Goal: Information Seeking & Learning: Learn about a topic

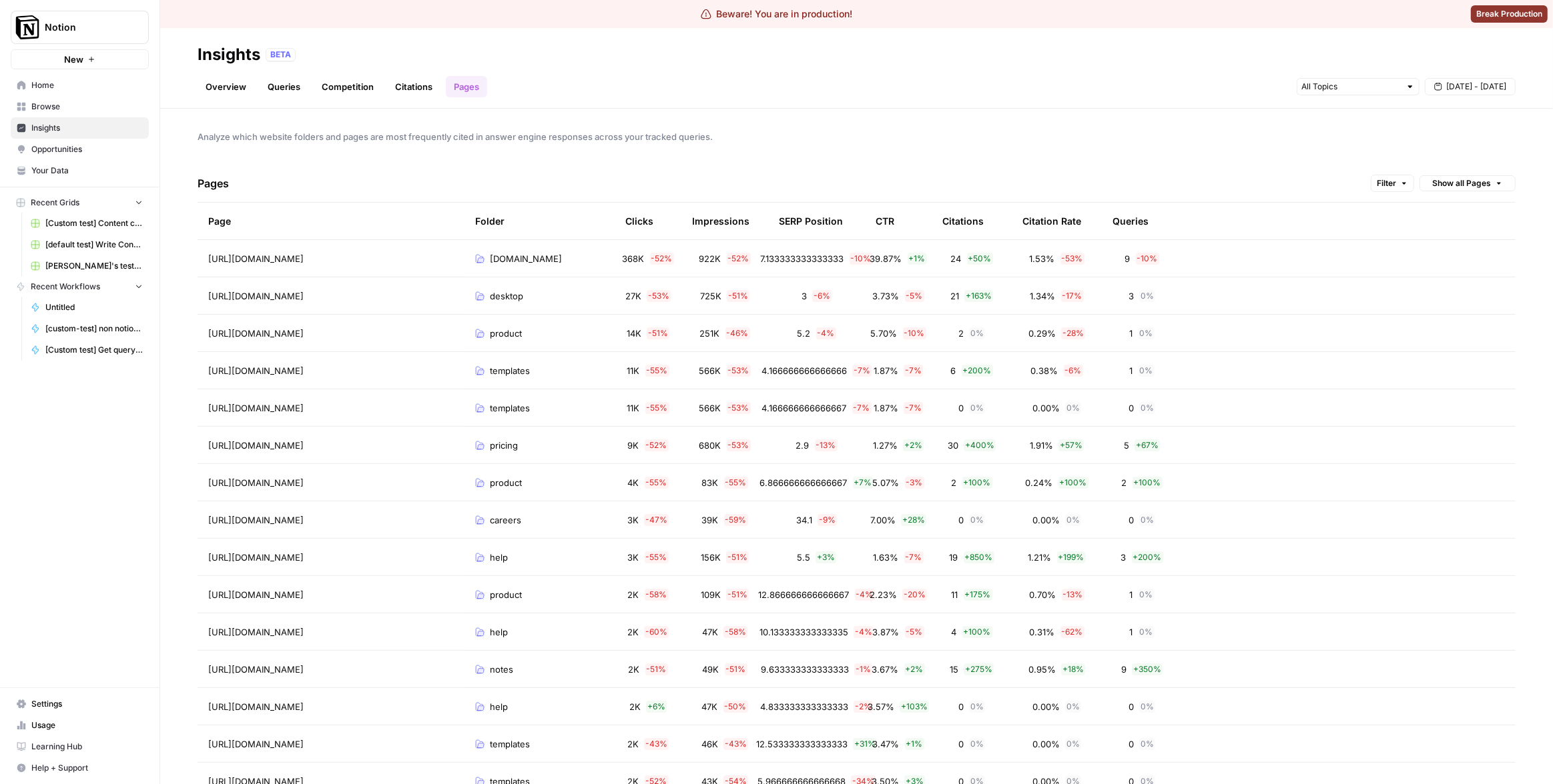
click at [1131, 218] on div "Queries" at bounding box center [1130, 221] width 36 height 37
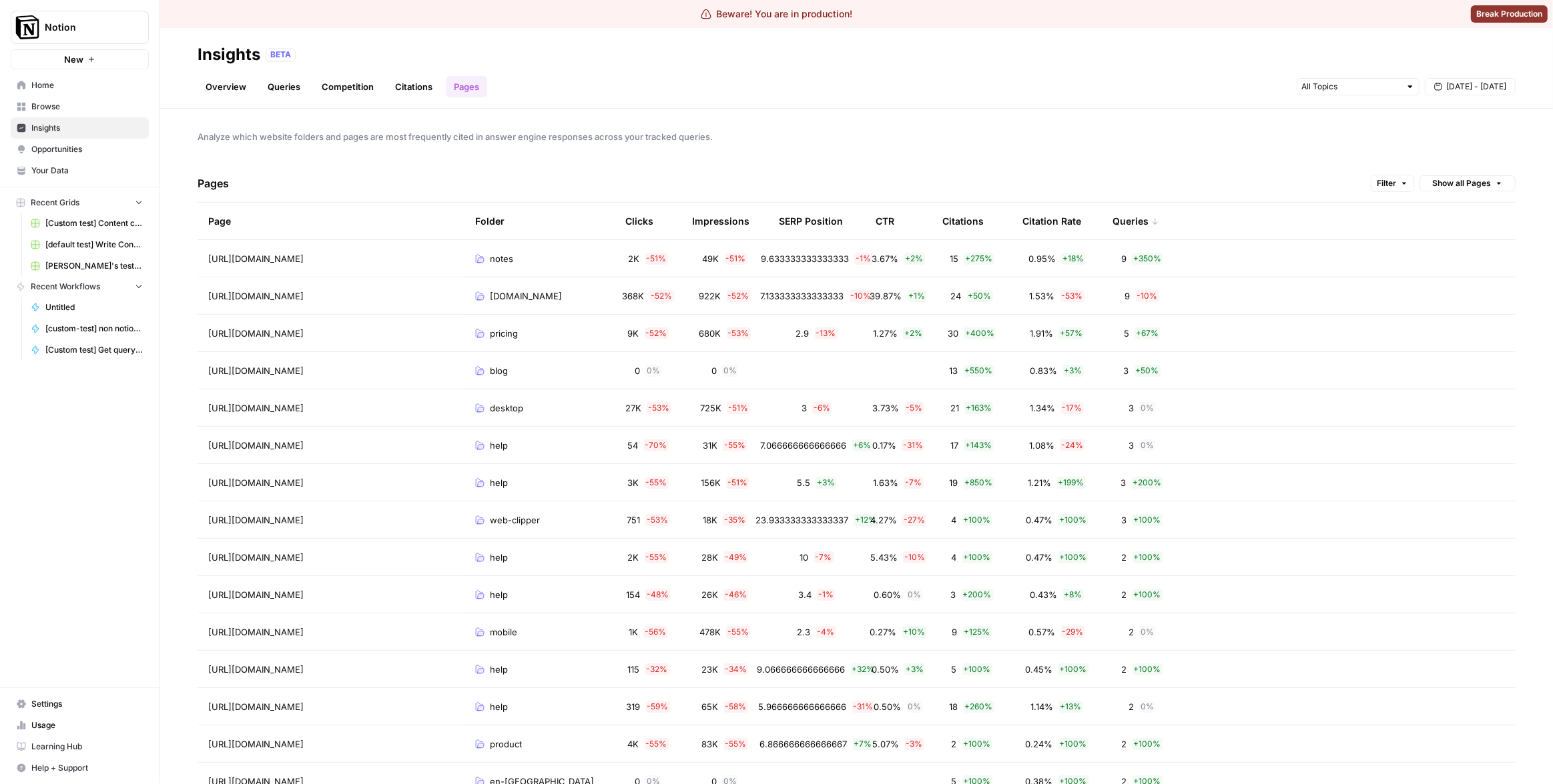
click at [1131, 218] on div "Queries" at bounding box center [1135, 221] width 47 height 37
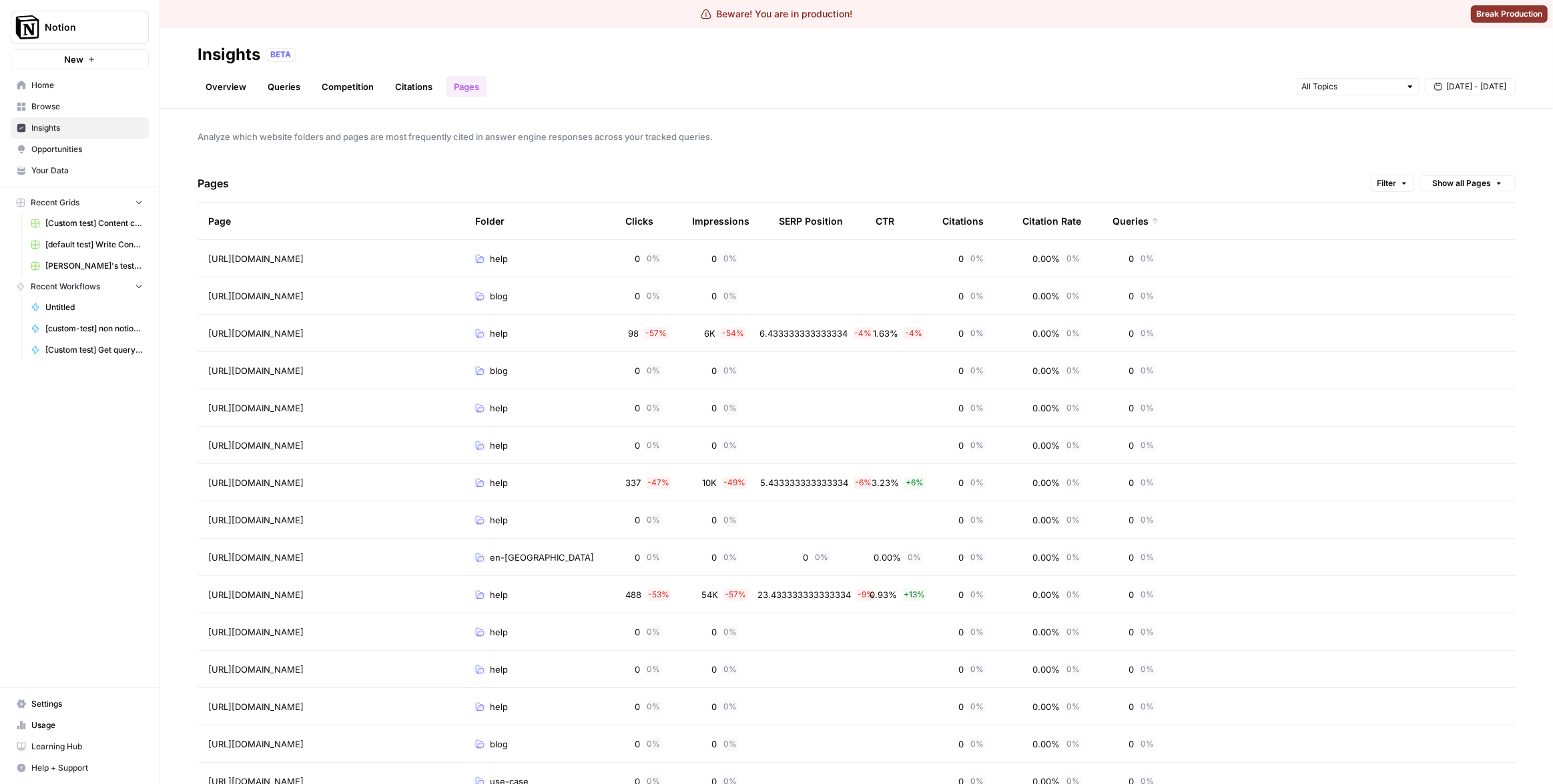
click at [1133, 213] on div "Queries" at bounding box center [1135, 221] width 47 height 37
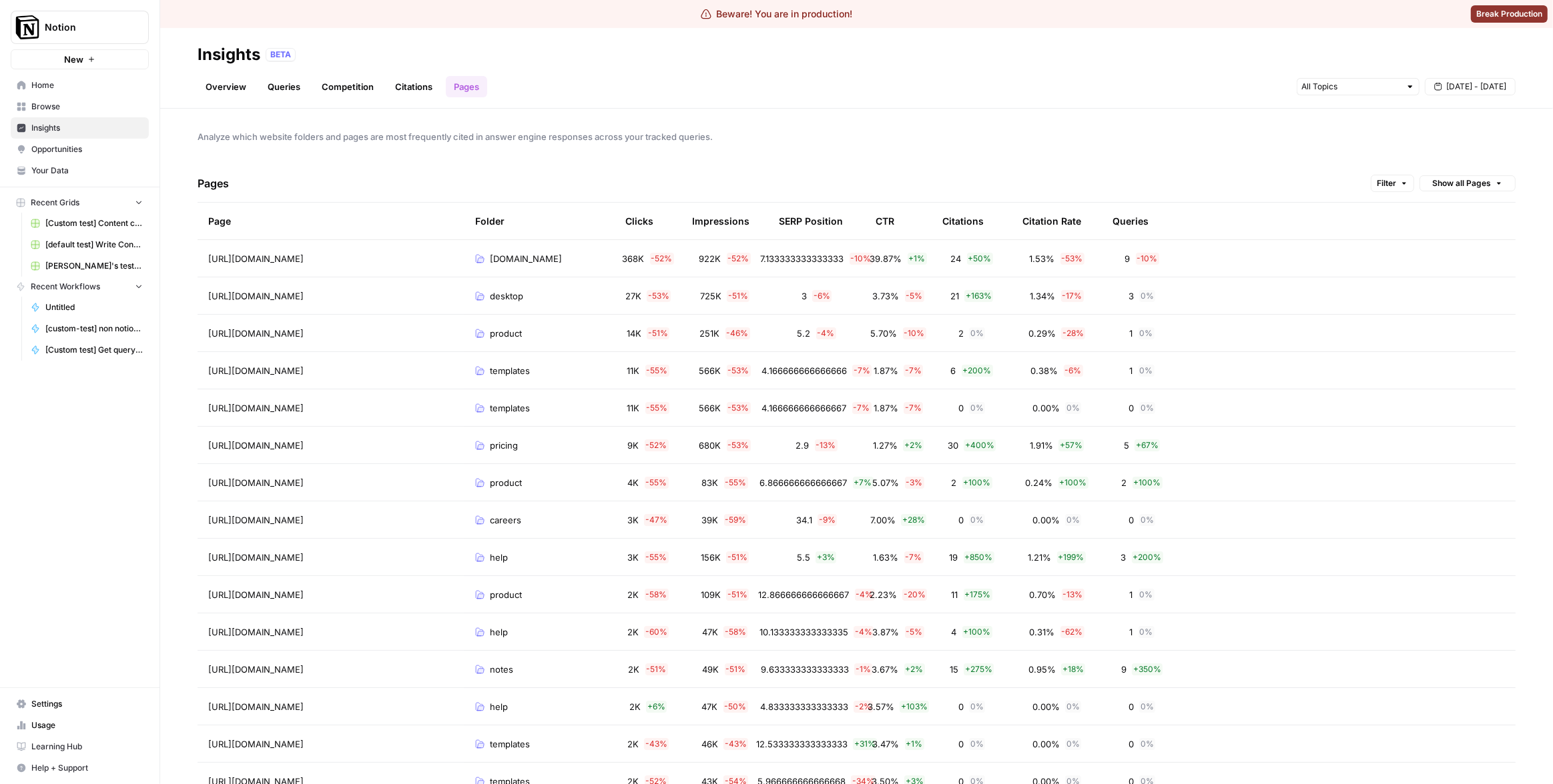
click at [1136, 171] on div "Pages Filter Show all Pages" at bounding box center [856, 184] width 1318 height 38
click at [1127, 206] on div "Queries" at bounding box center [1130, 221] width 36 height 37
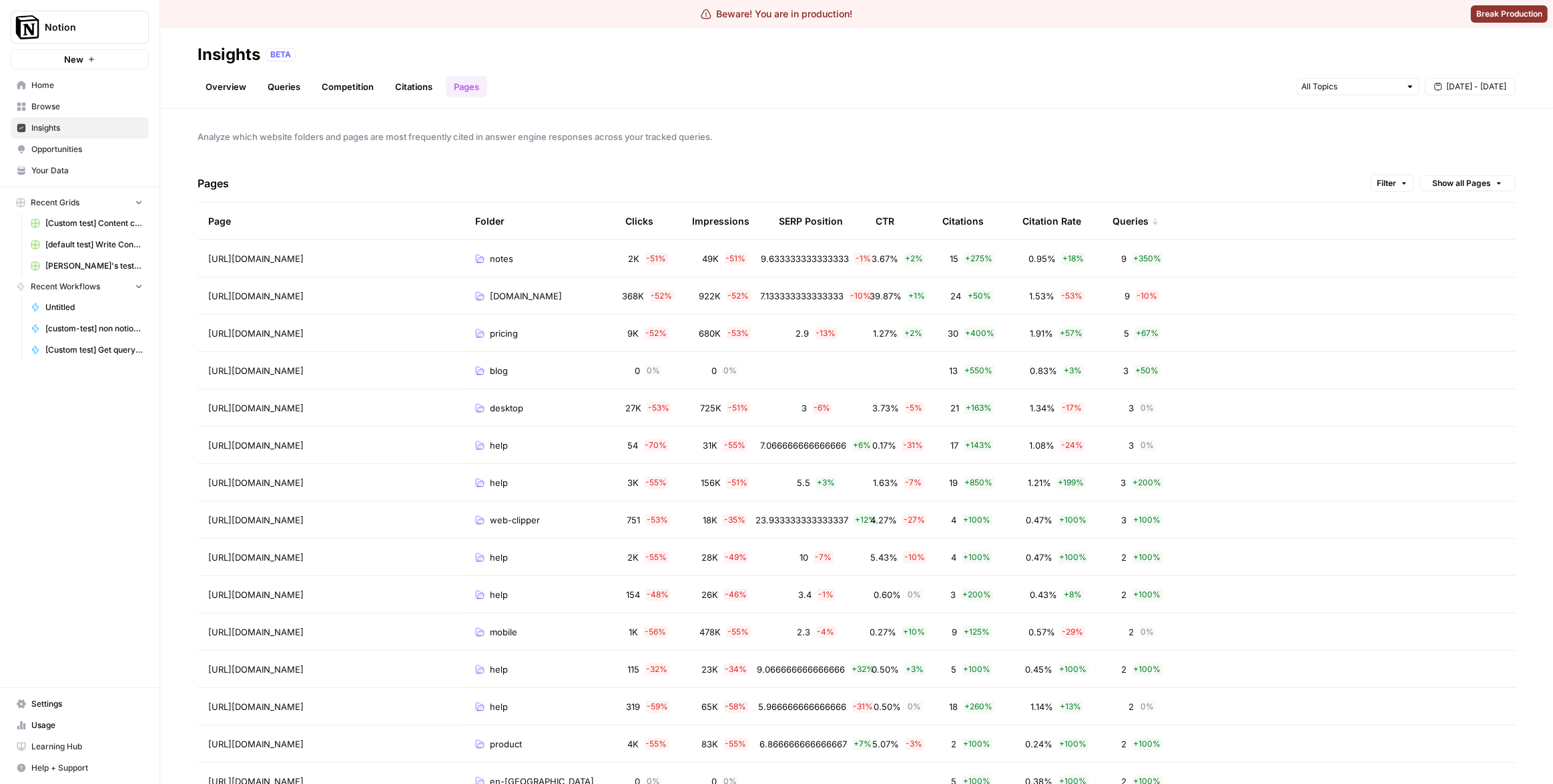
click at [1131, 218] on div "Queries" at bounding box center [1135, 221] width 47 height 37
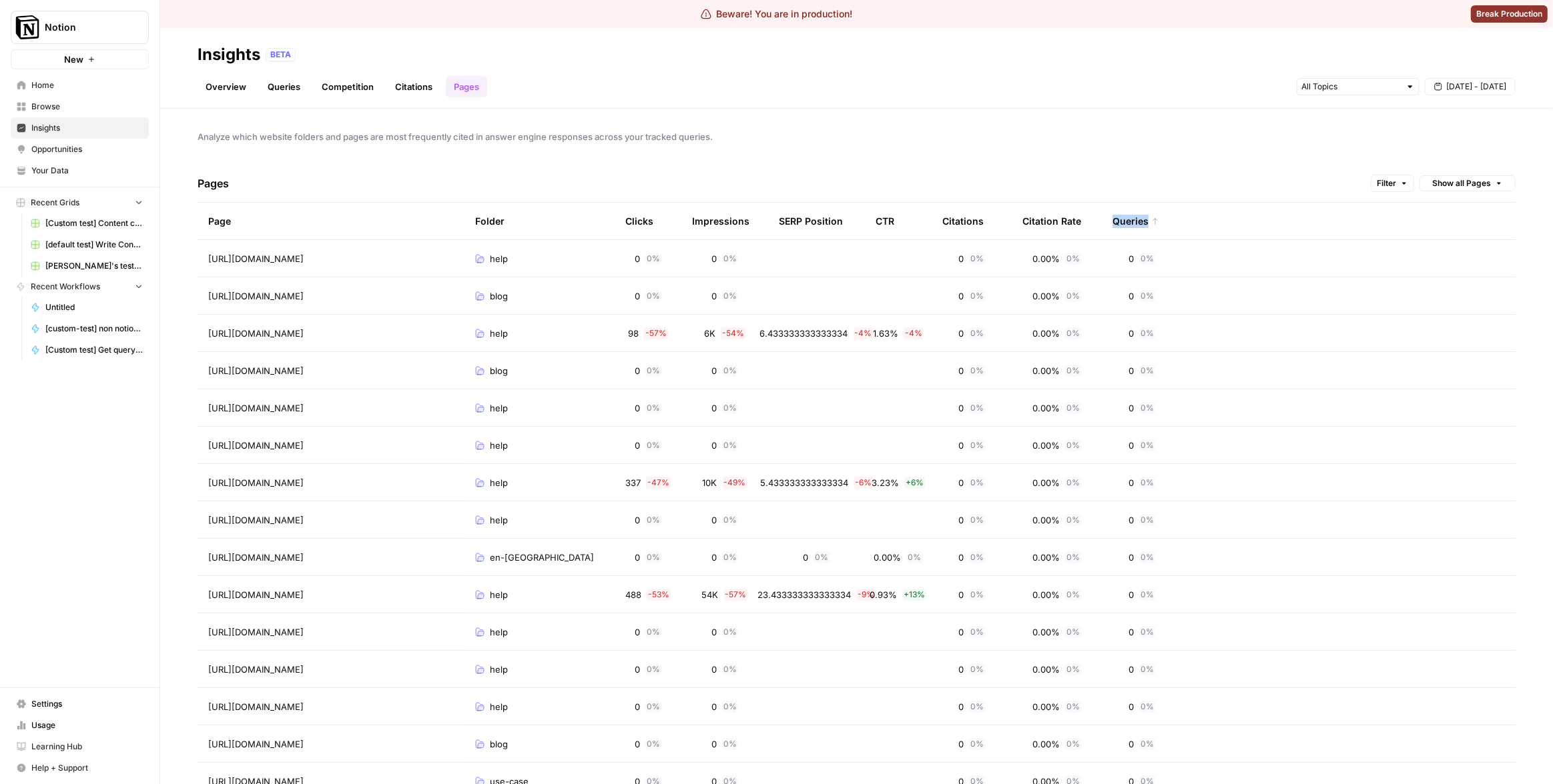
click at [1131, 218] on div "Queries" at bounding box center [1135, 221] width 47 height 37
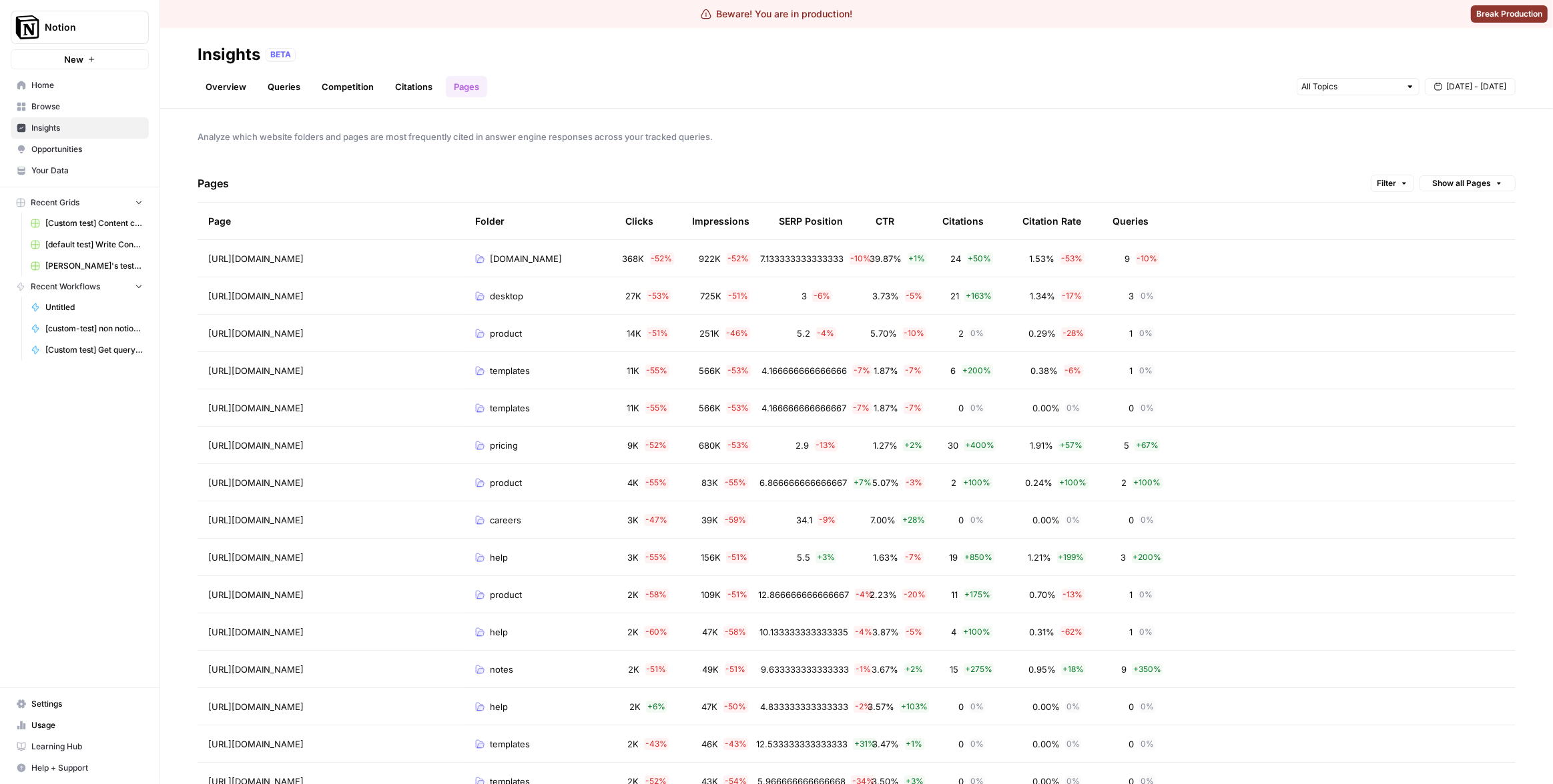
click at [1134, 183] on div "Pages Filter Show all Pages" at bounding box center [856, 184] width 1318 height 38
click at [1124, 219] on div "Queries" at bounding box center [1130, 221] width 36 height 37
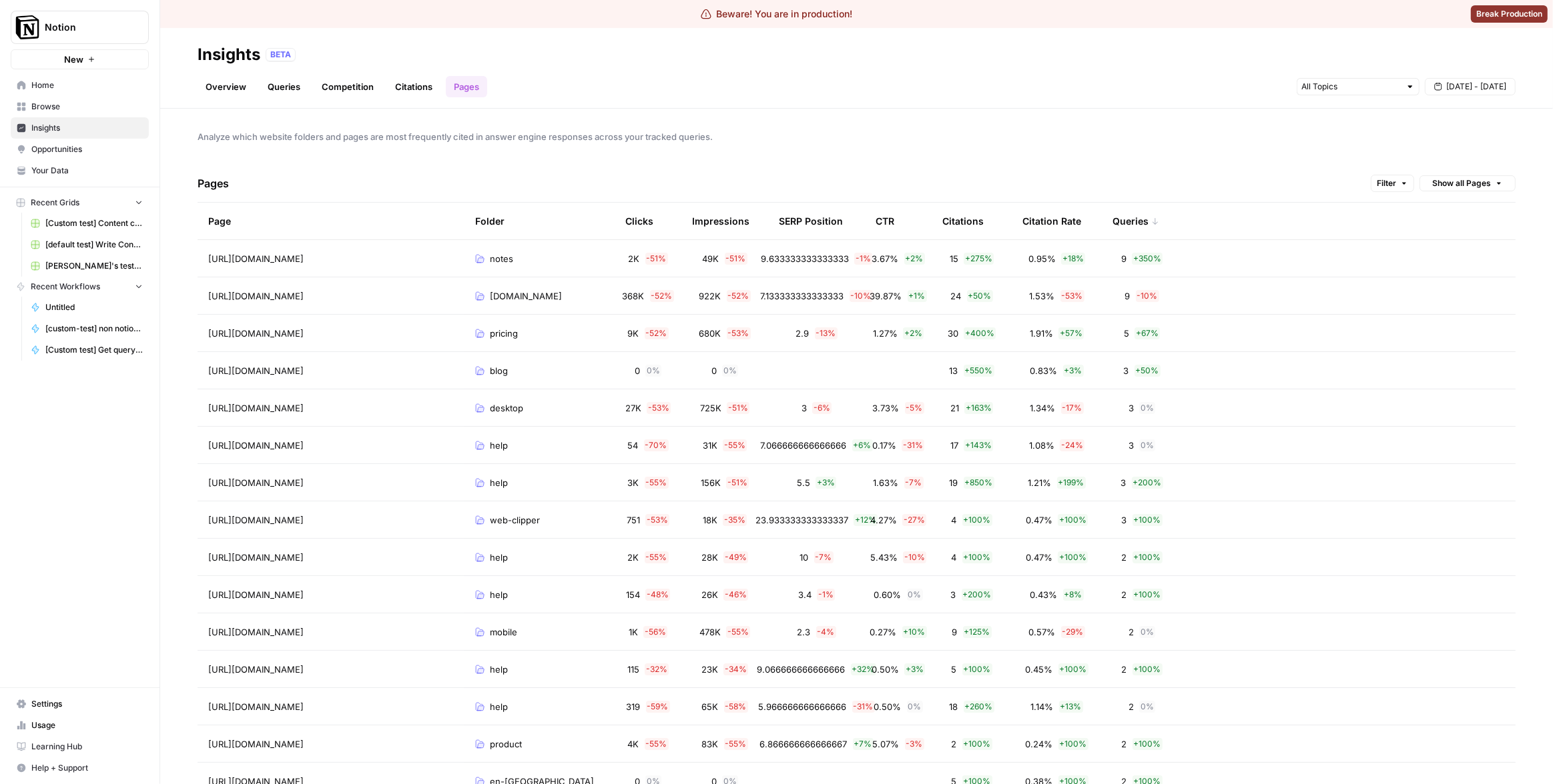
click at [1118, 224] on div "Queries" at bounding box center [1135, 221] width 47 height 37
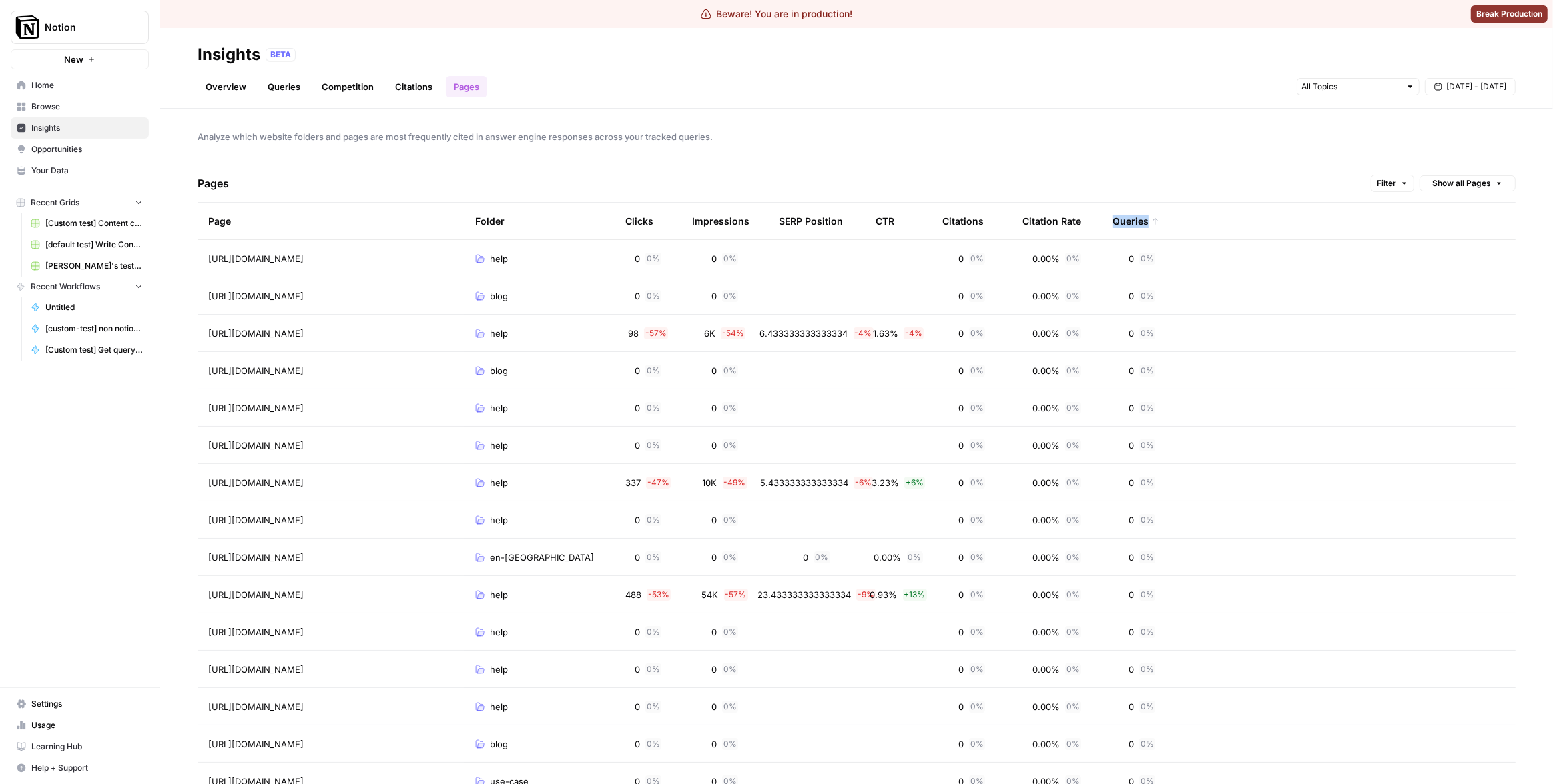
click at [1118, 224] on div "Queries" at bounding box center [1135, 221] width 47 height 37
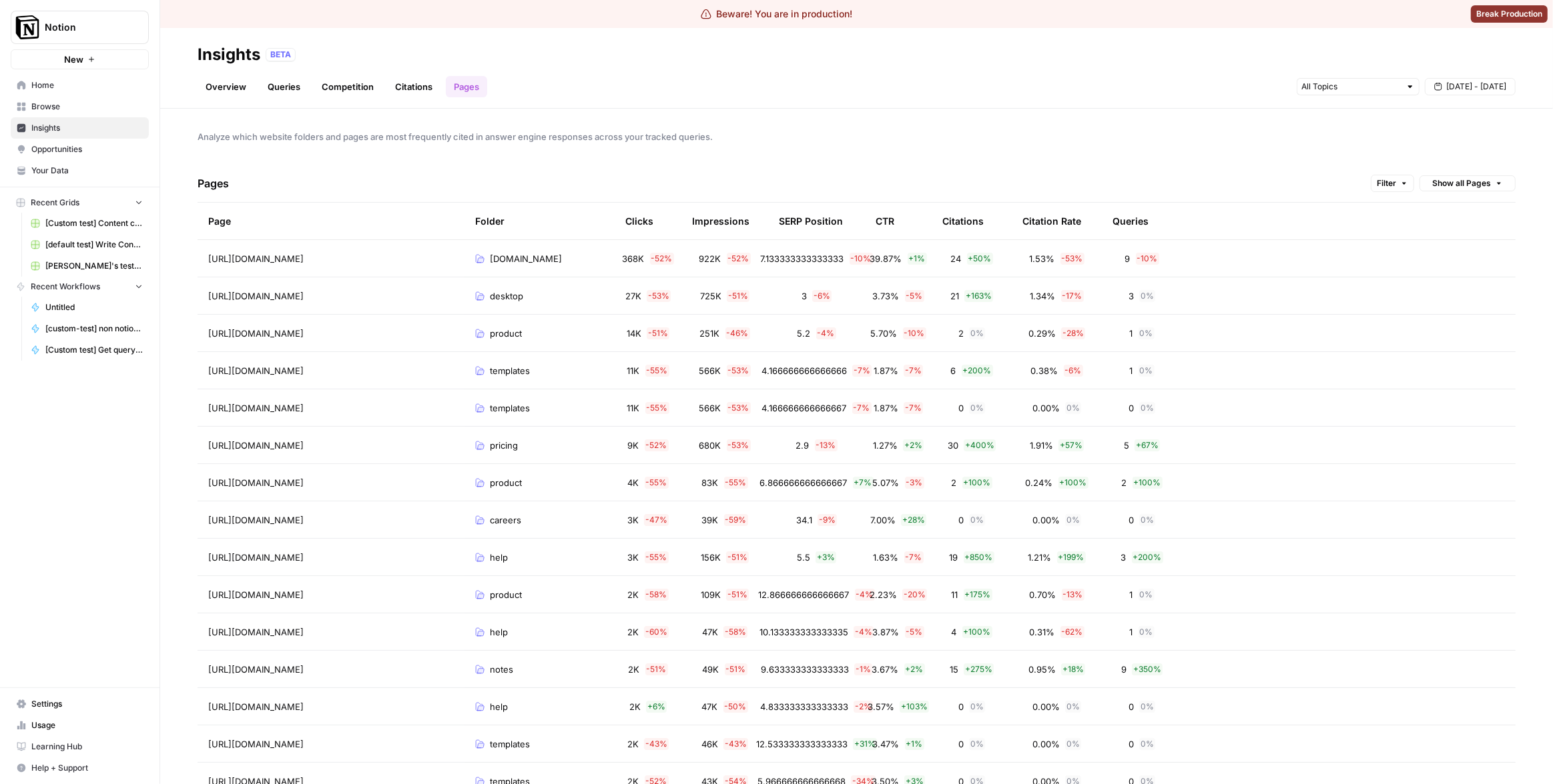
click at [1090, 184] on div "Pages Filter Show all Pages" at bounding box center [856, 184] width 1318 height 38
click at [872, 136] on span "Analyze which website folders and pages are most frequently cited in answer eng…" at bounding box center [856, 137] width 1318 height 14
click at [815, 212] on div "SERP Position" at bounding box center [811, 221] width 64 height 37
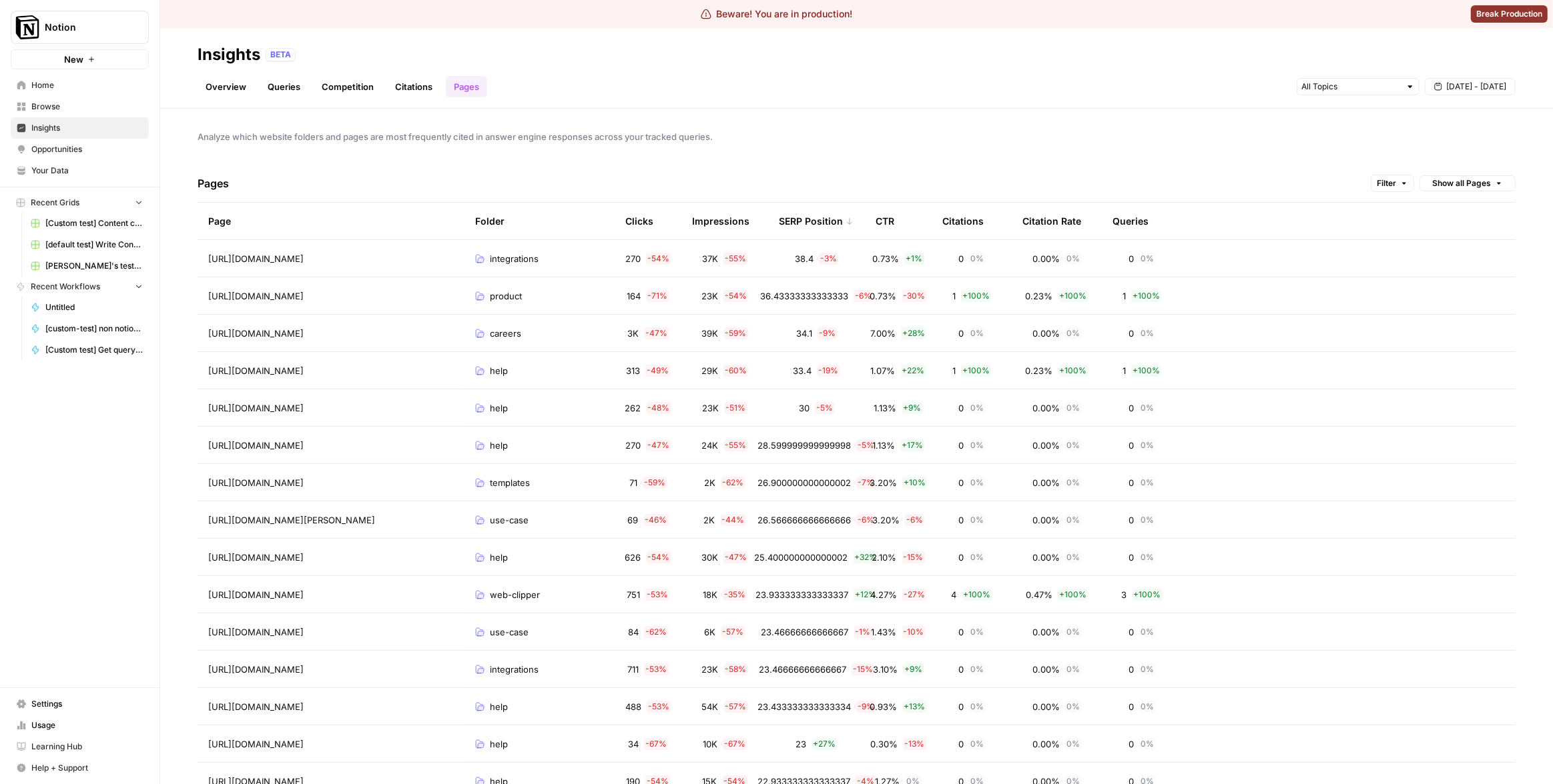
click at [815, 220] on div "SERP Position" at bounding box center [816, 221] width 75 height 37
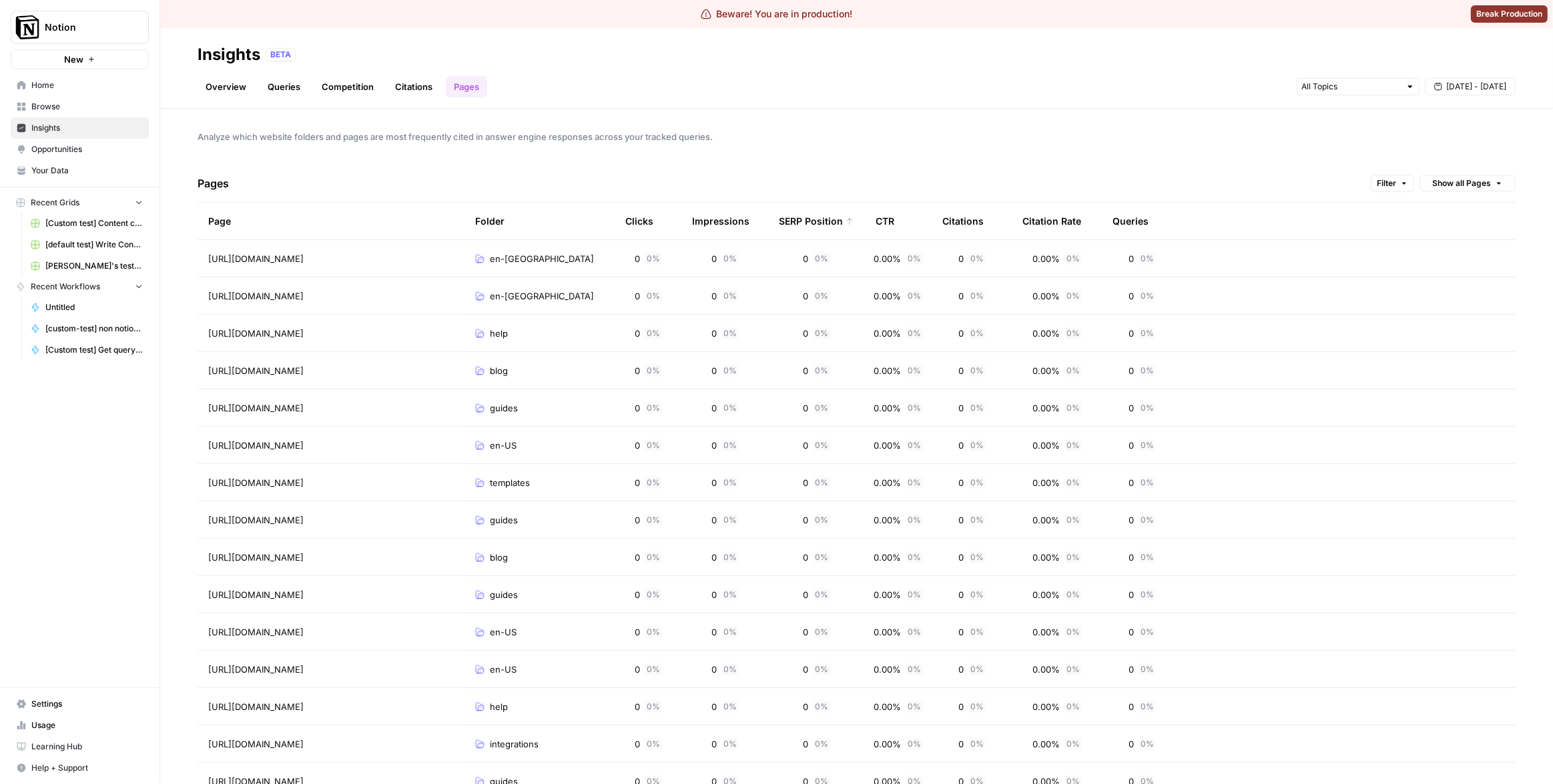
click at [815, 217] on div "SERP Position" at bounding box center [816, 221] width 75 height 37
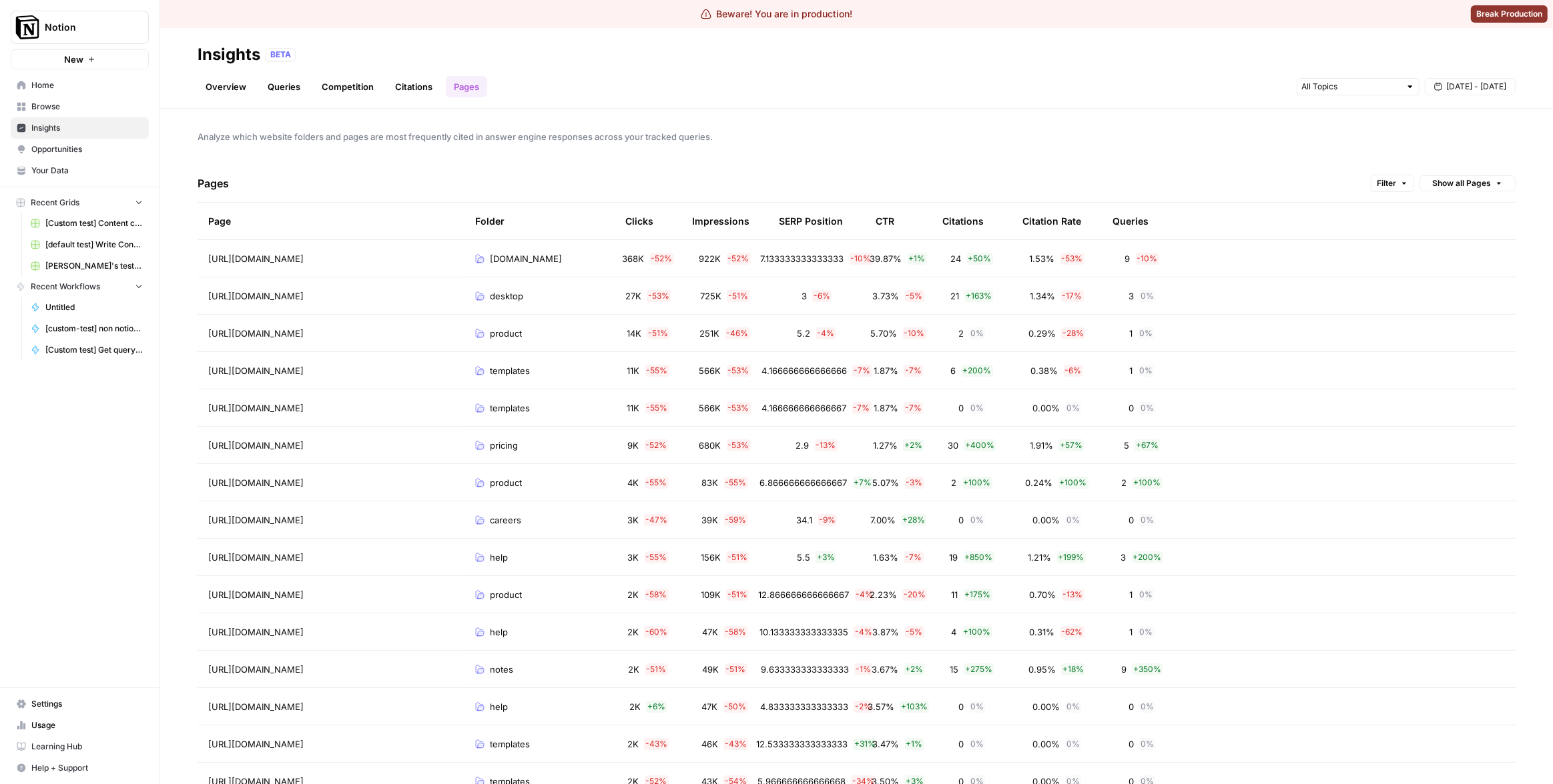
click at [819, 168] on div "Pages Filter Show all Pages" at bounding box center [856, 184] width 1318 height 38
click at [891, 212] on div "CTR" at bounding box center [884, 221] width 18 height 37
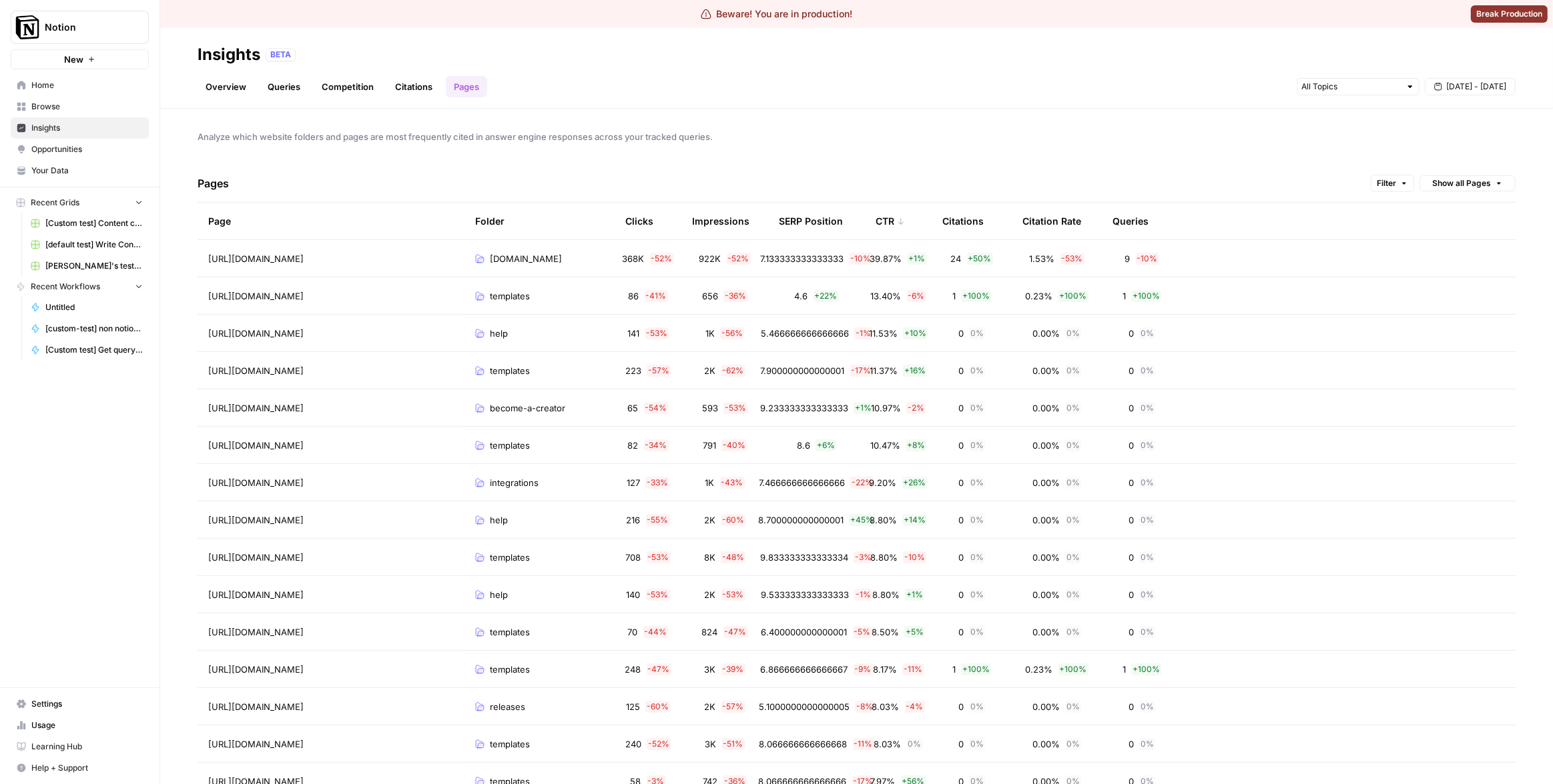
click at [891, 216] on div "CTR" at bounding box center [889, 221] width 29 height 37
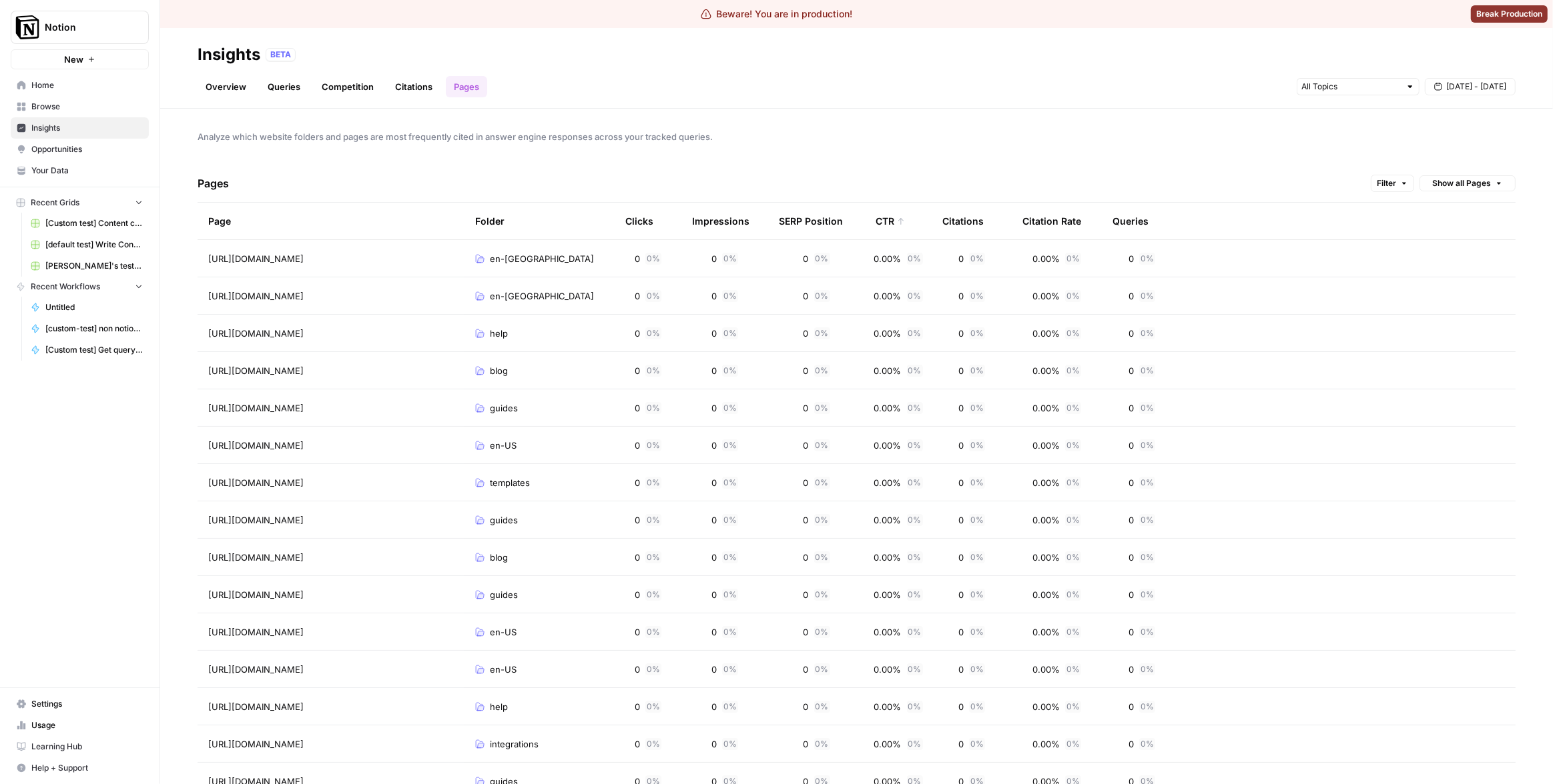
click at [891, 216] on div "CTR" at bounding box center [889, 221] width 29 height 37
